Goal: Communication & Community: Answer question/provide support

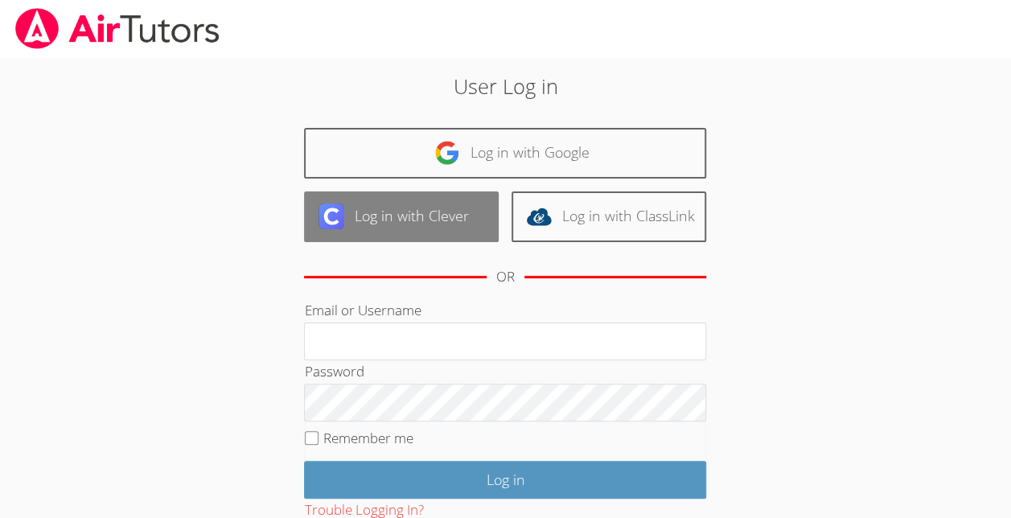
click at [407, 233] on link "Log in with Clever" at bounding box center [401, 216] width 195 height 51
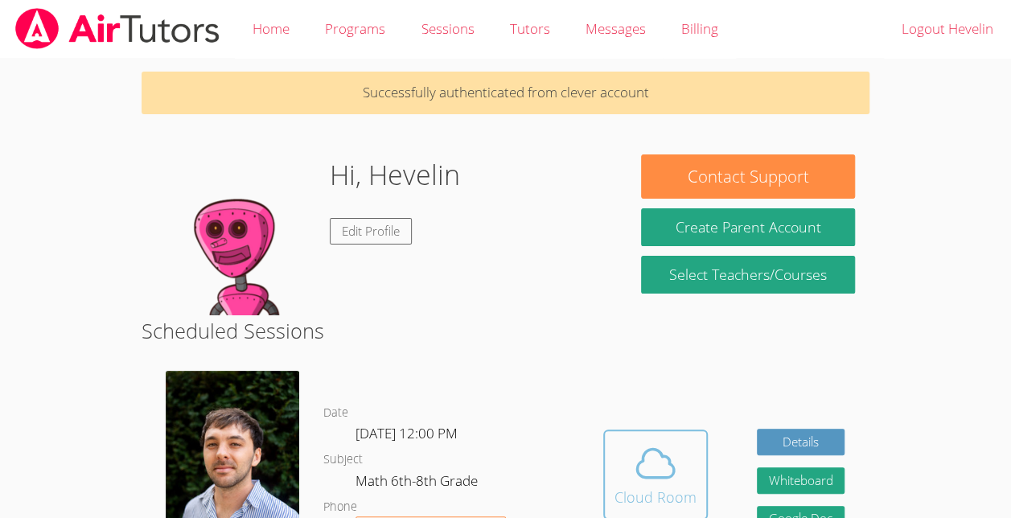
click at [633, 464] on icon at bounding box center [655, 463] width 45 height 45
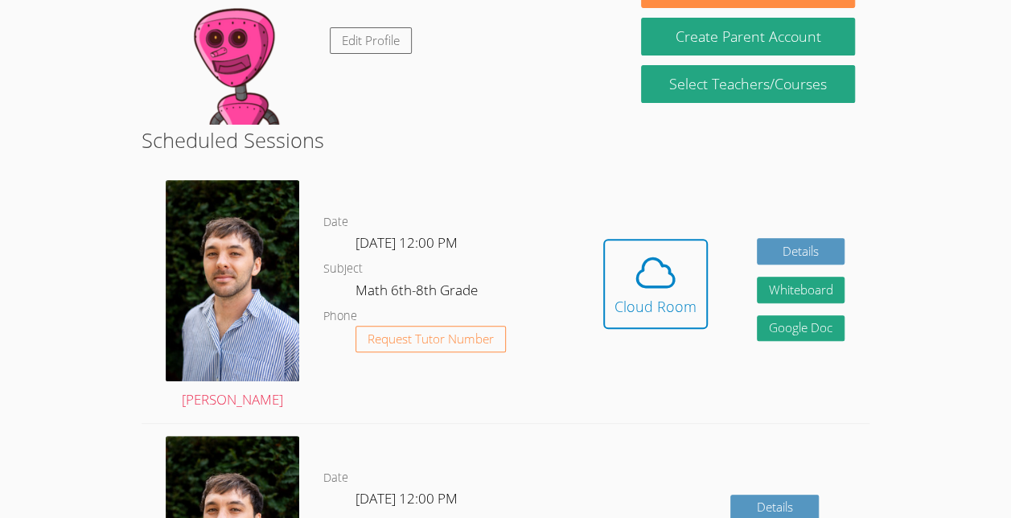
scroll to position [199, 0]
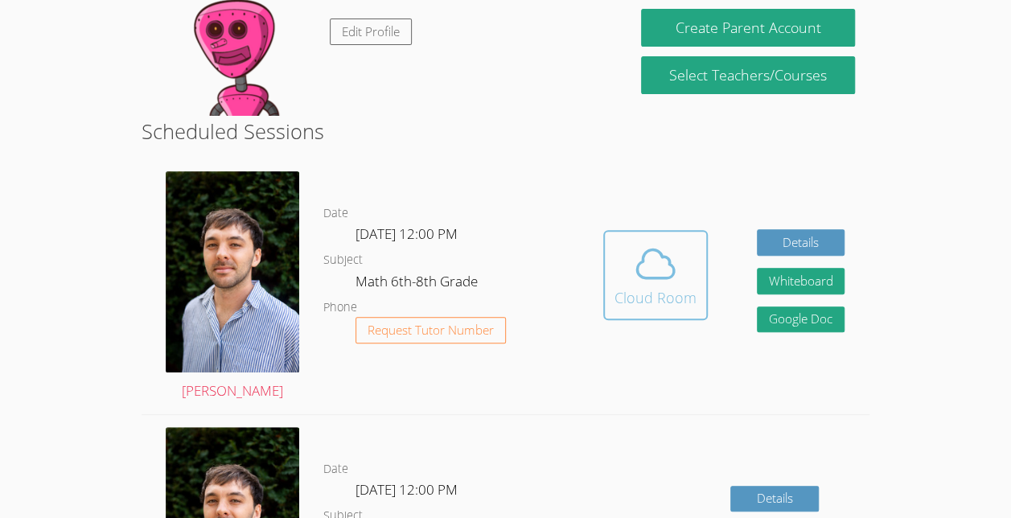
click at [653, 304] on div "Cloud Room" at bounding box center [655, 297] width 82 height 23
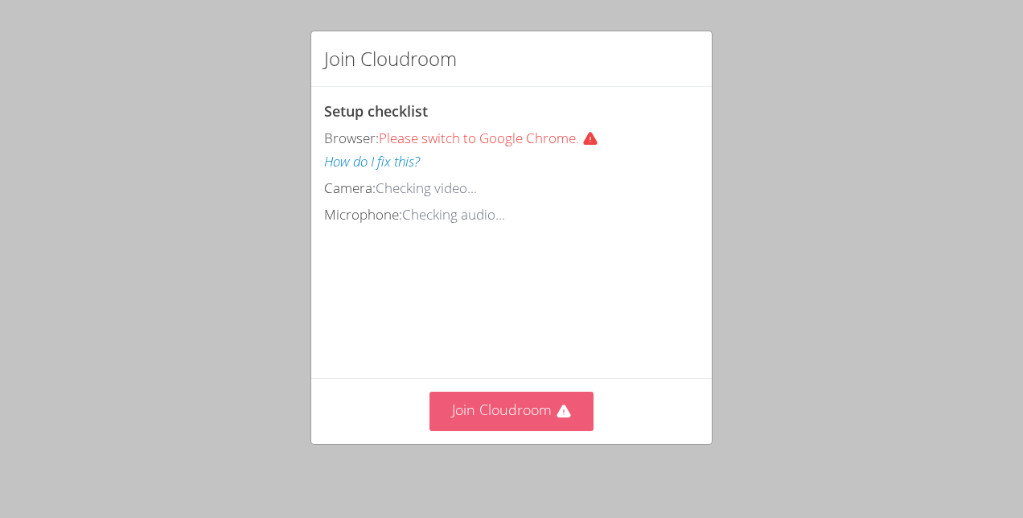
click at [525, 429] on button "Join Cloudroom" at bounding box center [511, 411] width 165 height 39
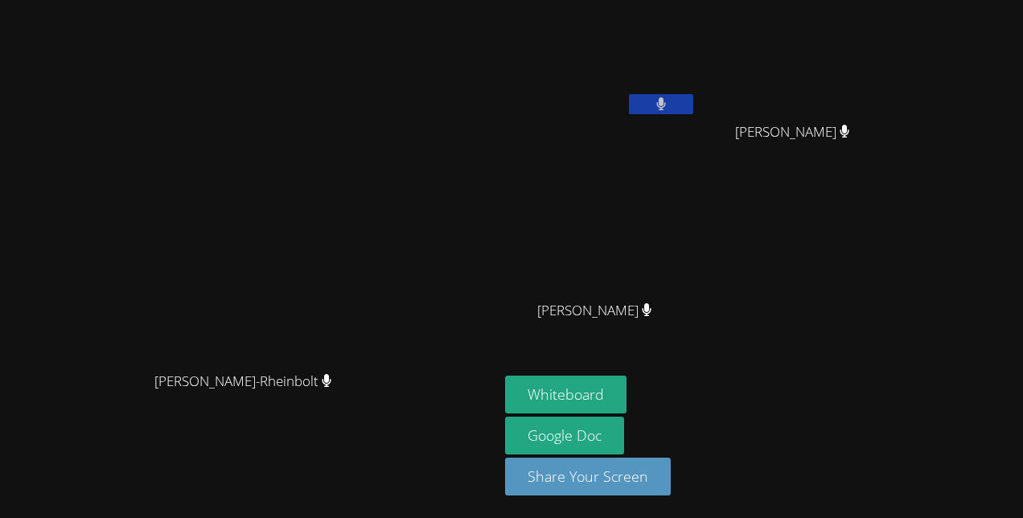
click at [693, 99] on button at bounding box center [661, 104] width 64 height 20
drag, startPoint x: 774, startPoint y: 99, endPoint x: 448, endPoint y: 254, distance: 361.5
click at [370, 254] on video at bounding box center [249, 226] width 241 height 273
click at [669, 97] on icon at bounding box center [660, 104] width 17 height 14
drag, startPoint x: 780, startPoint y: 96, endPoint x: 788, endPoint y: 97, distance: 8.1
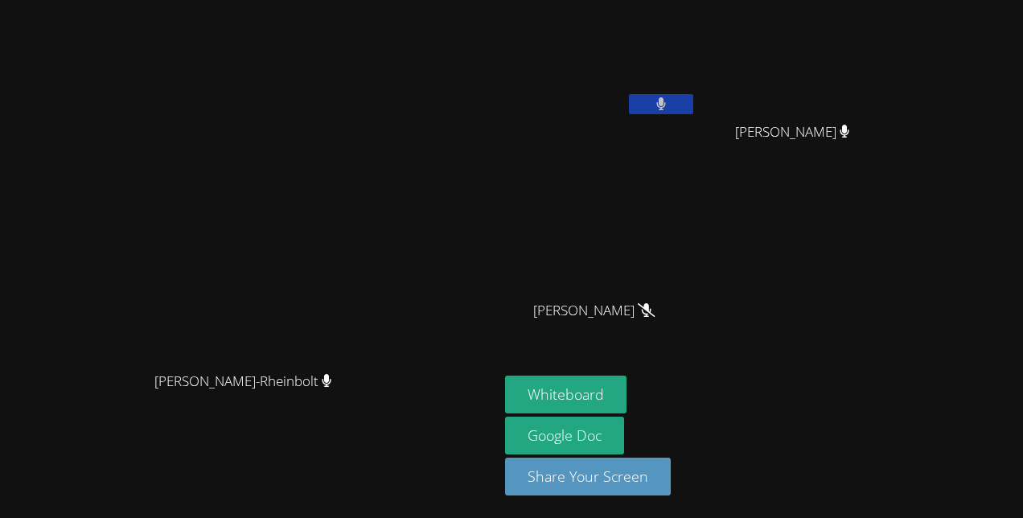
click at [693, 97] on button at bounding box center [661, 104] width 64 height 20
click at [669, 97] on icon at bounding box center [660, 104] width 17 height 14
click at [651, 310] on icon at bounding box center [647, 310] width 10 height 14
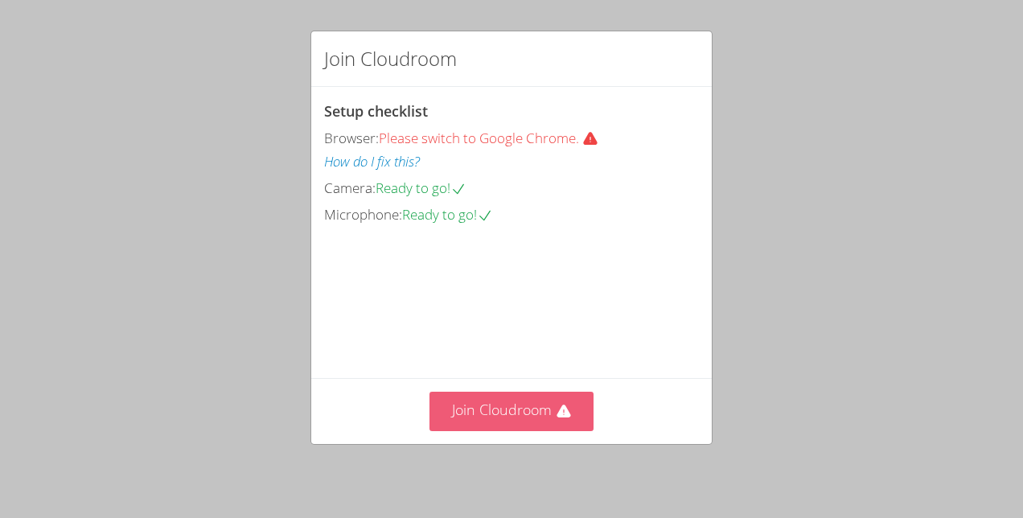
click at [450, 421] on button "Join Cloudroom" at bounding box center [511, 411] width 165 height 39
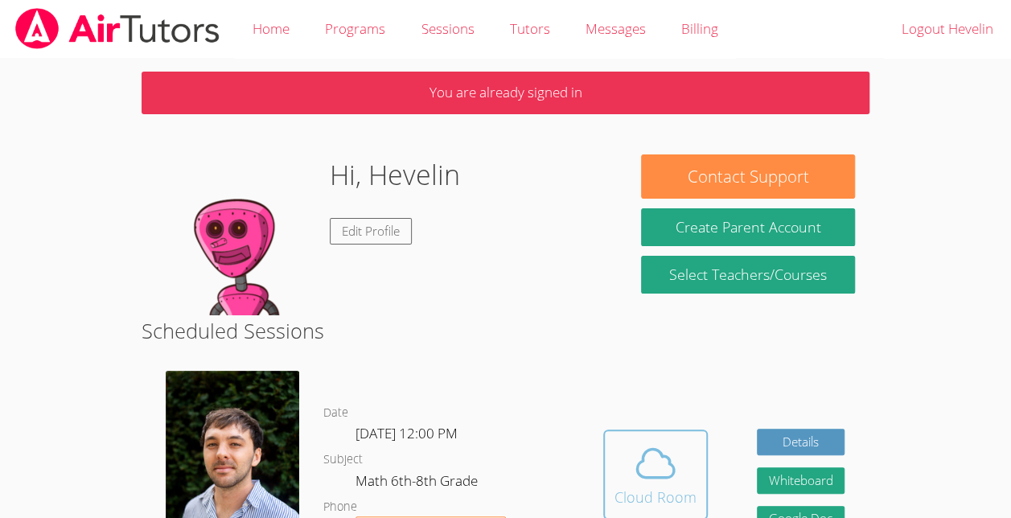
click at [649, 485] on icon at bounding box center [655, 463] width 45 height 45
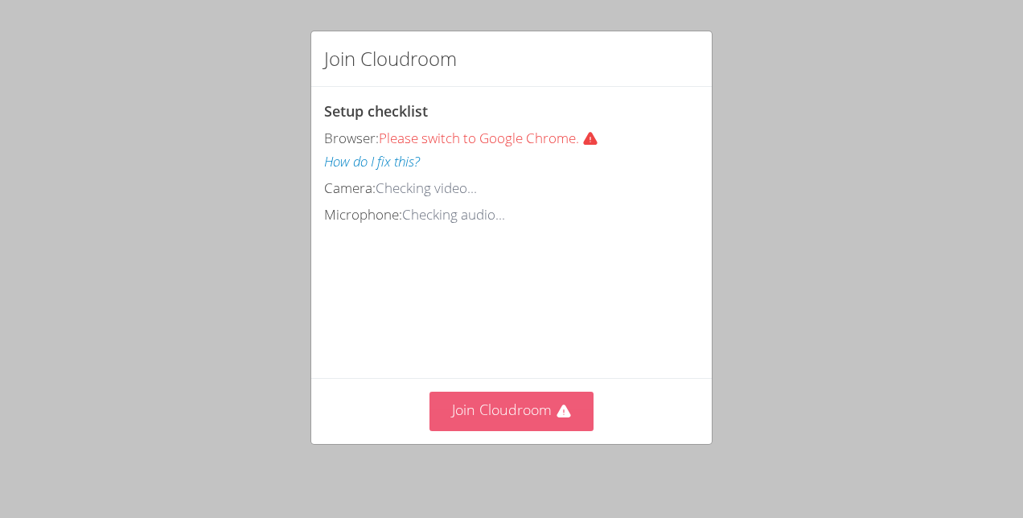
click at [546, 396] on button "Join Cloudroom" at bounding box center [511, 411] width 165 height 39
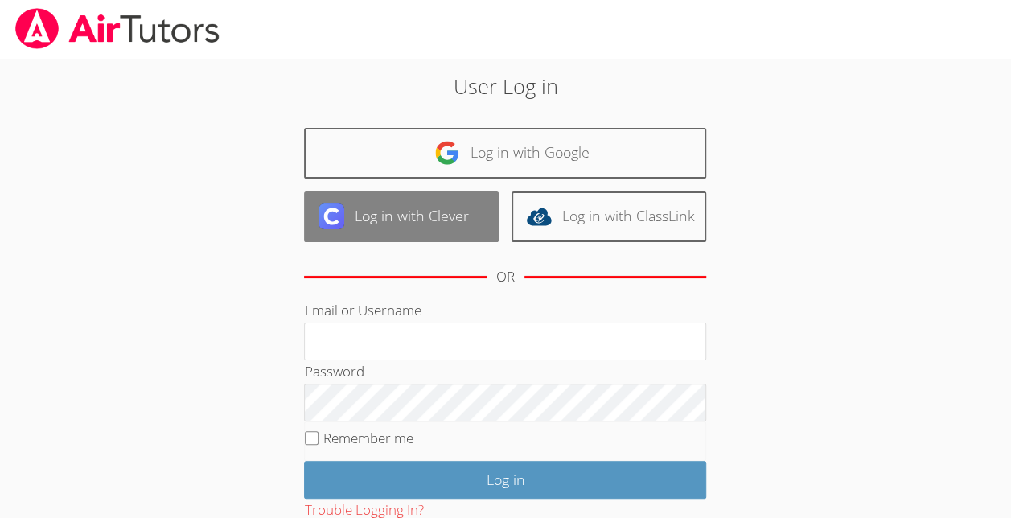
click at [358, 211] on link "Log in with Clever" at bounding box center [401, 216] width 195 height 51
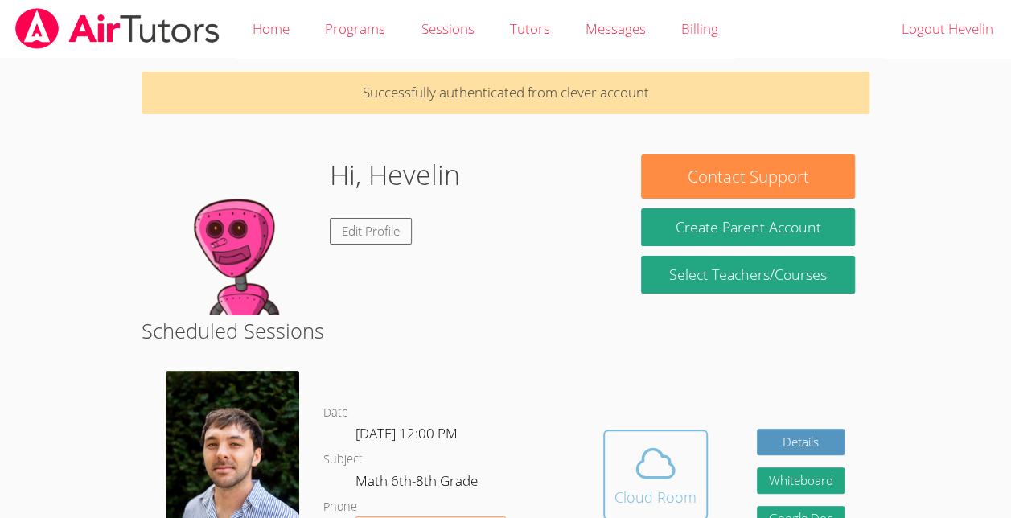
click at [656, 474] on icon at bounding box center [655, 463] width 45 height 45
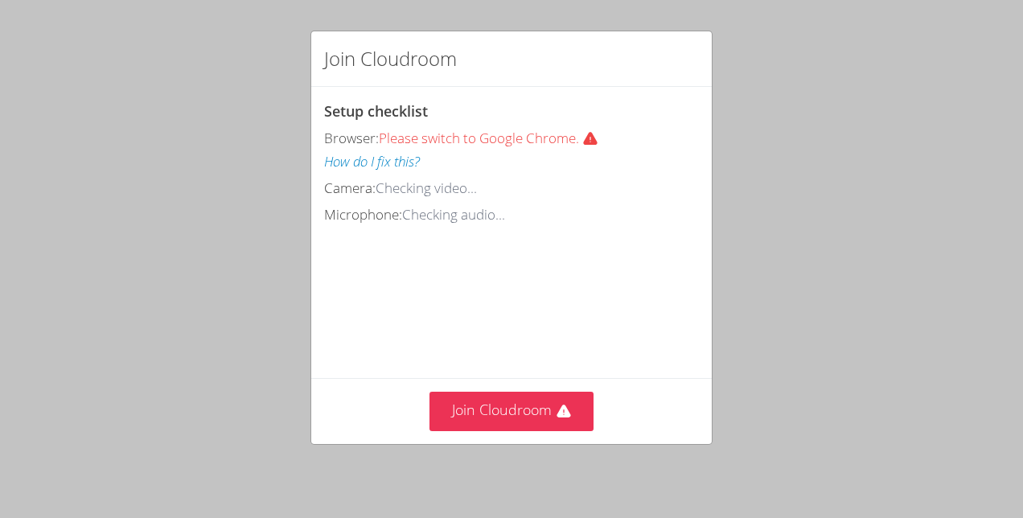
click at [542, 359] on video at bounding box center [444, 299] width 241 height 121
click at [553, 392] on button "Join Cloudroom" at bounding box center [511, 411] width 165 height 39
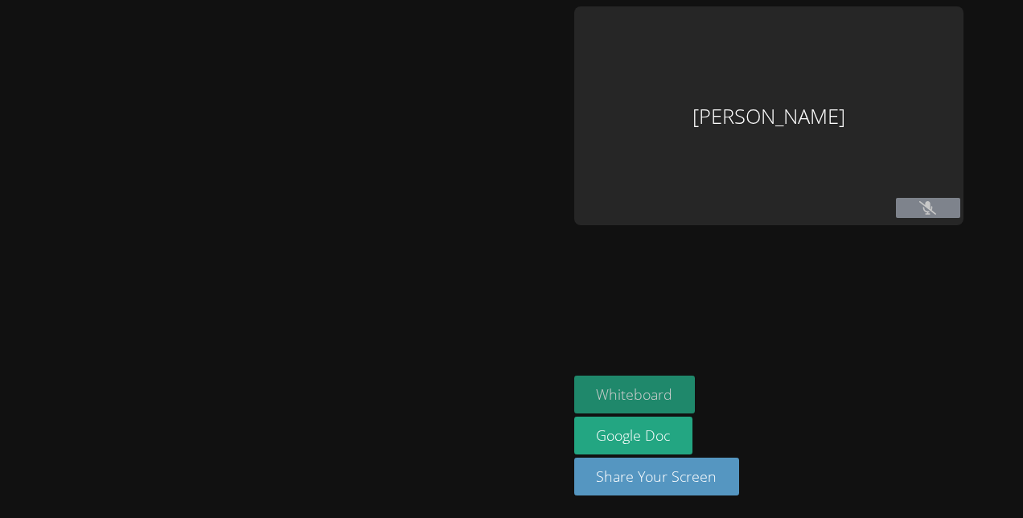
click at [584, 410] on button "Whiteboard" at bounding box center [634, 395] width 121 height 38
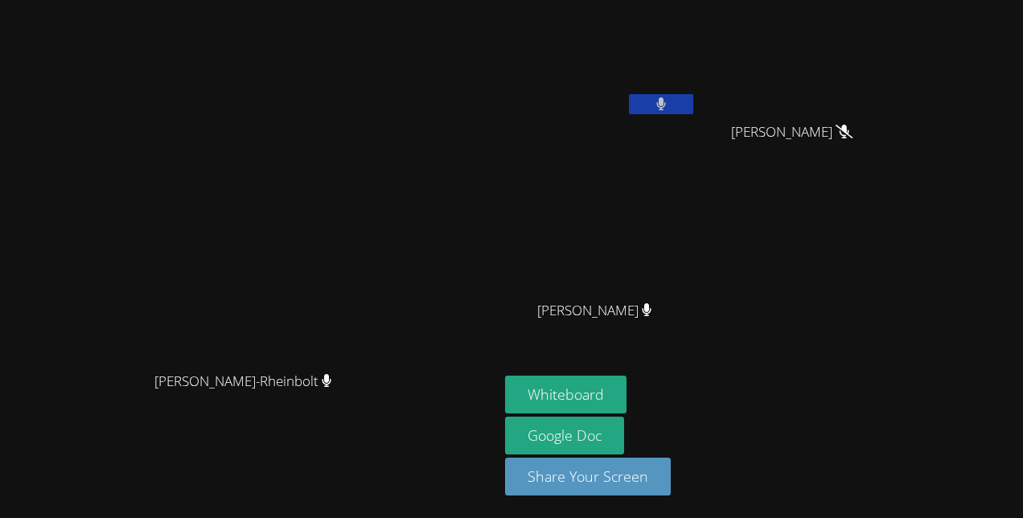
click at [667, 98] on icon at bounding box center [661, 104] width 10 height 14
click at [669, 102] on icon at bounding box center [660, 104] width 17 height 14
click at [332, 393] on span "[PERSON_NAME]-Rheinbolt" at bounding box center [243, 381] width 178 height 23
click at [492, 467] on div "[PERSON_NAME]-Rheinbolt Franco Uribe-[GEOGRAPHIC_DATA]" at bounding box center [249, 258] width 486 height 505
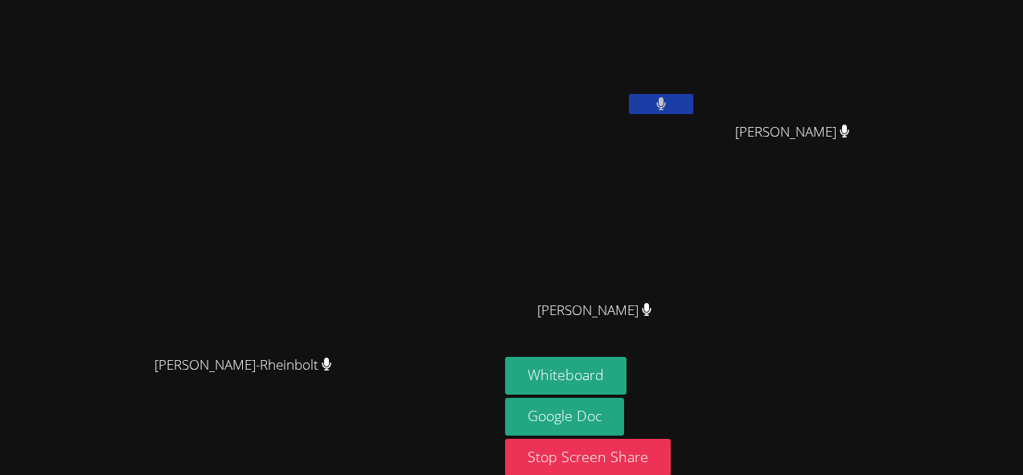
click at [696, 58] on video at bounding box center [600, 60] width 191 height 108
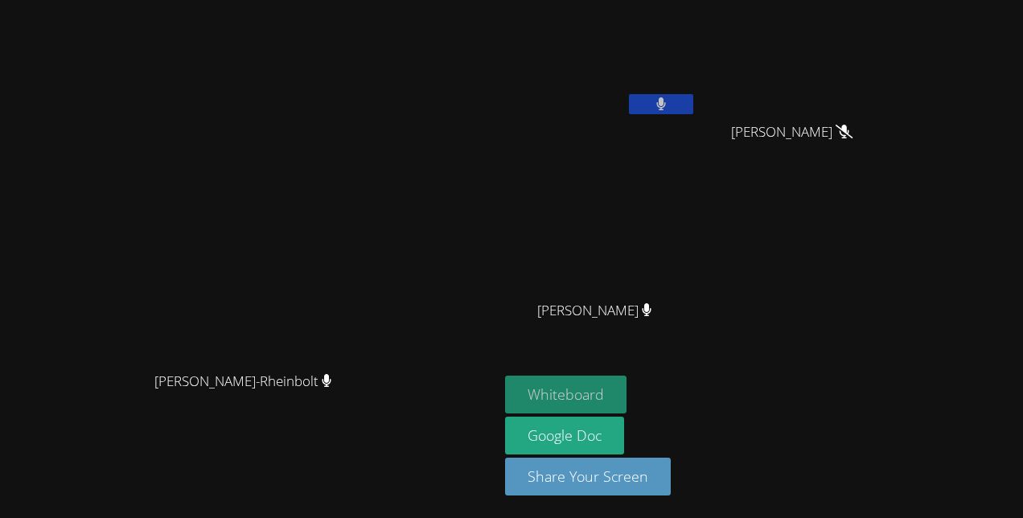
click at [626, 391] on button "Whiteboard" at bounding box center [565, 395] width 121 height 38
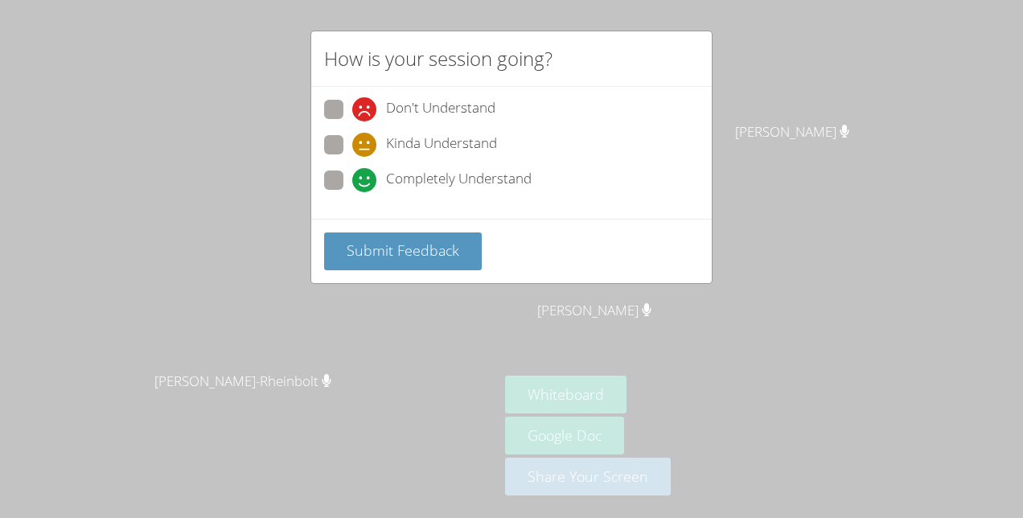
click at [434, 187] on span "Completely Understand" at bounding box center [459, 180] width 146 height 24
click at [366, 184] on input "Completely Understand" at bounding box center [359, 177] width 14 height 14
radio input "true"
click at [398, 236] on button "Submit Feedback" at bounding box center [403, 251] width 158 height 38
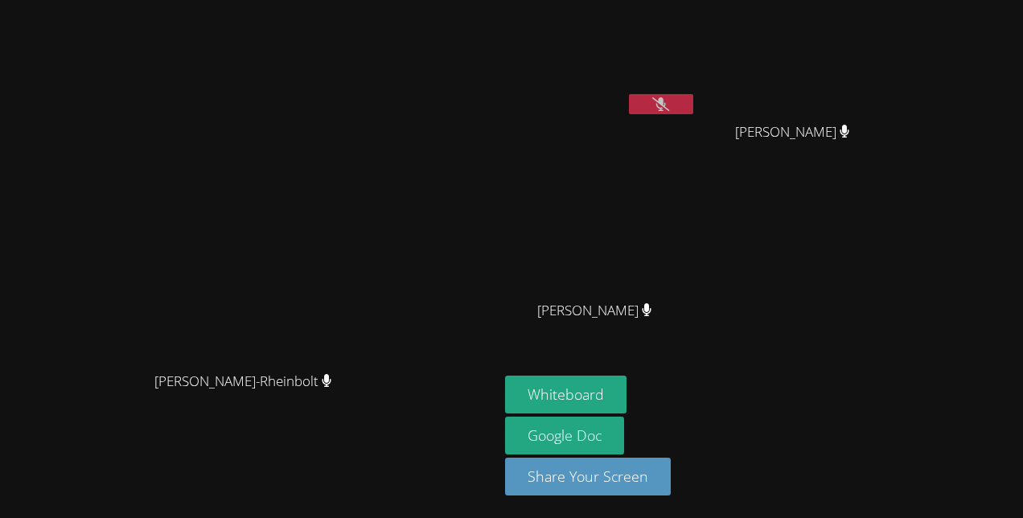
click at [693, 100] on button at bounding box center [661, 104] width 64 height 20
